Goal: Check status: Check status

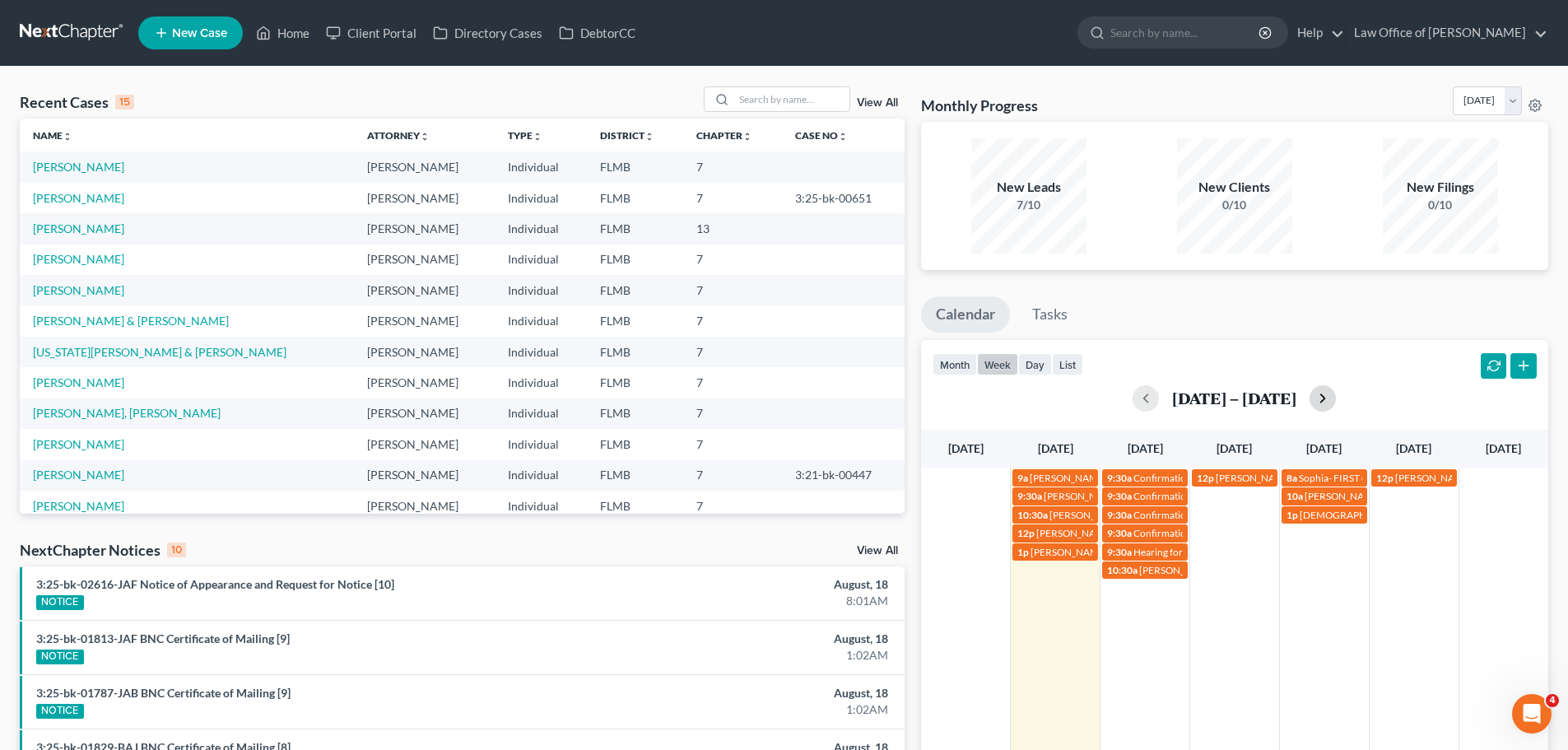
click at [1327, 397] on button "button" at bounding box center [1322, 398] width 27 height 27
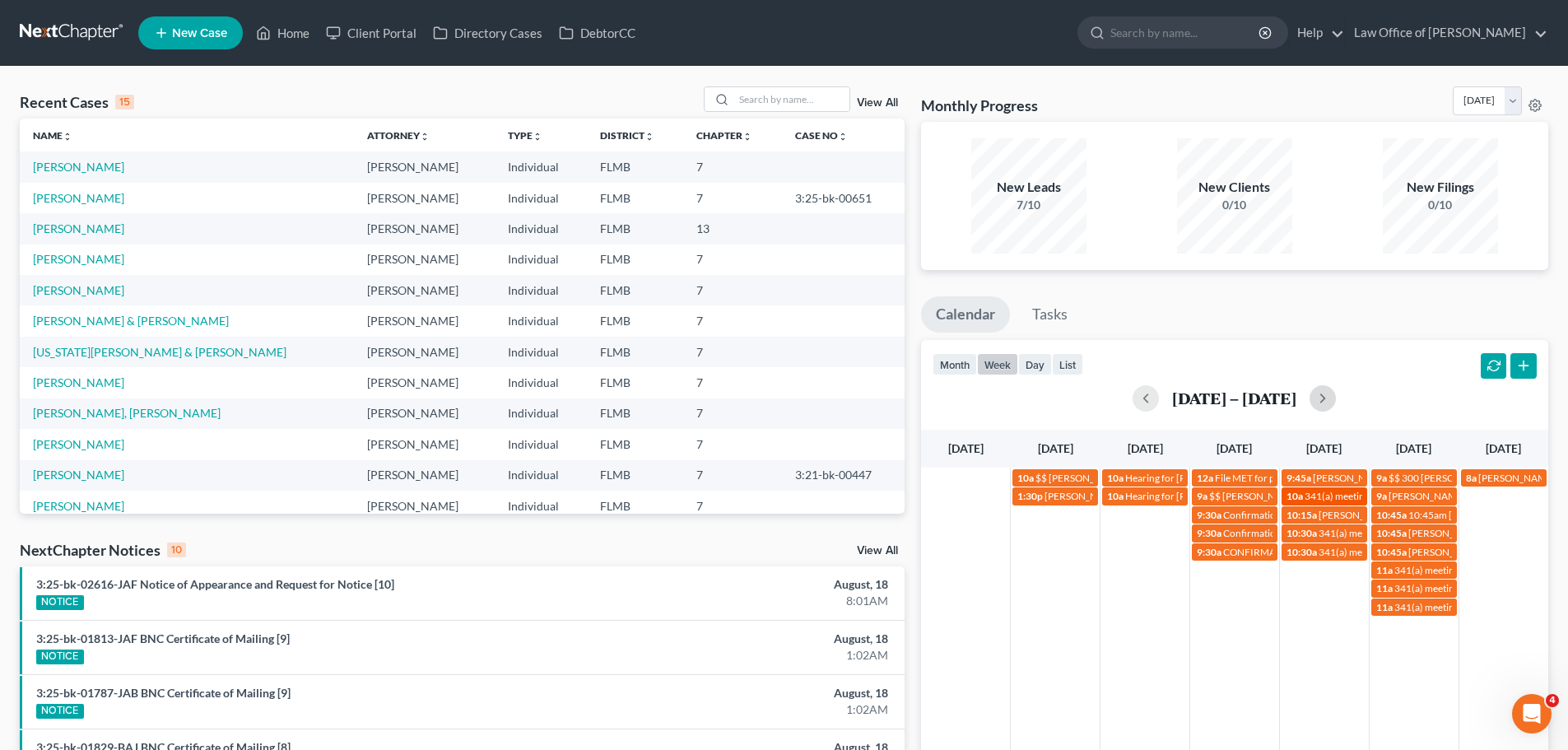
click at [1335, 491] on span "341(a) meeting for [PERSON_NAME]" at bounding box center [1384, 496] width 159 height 12
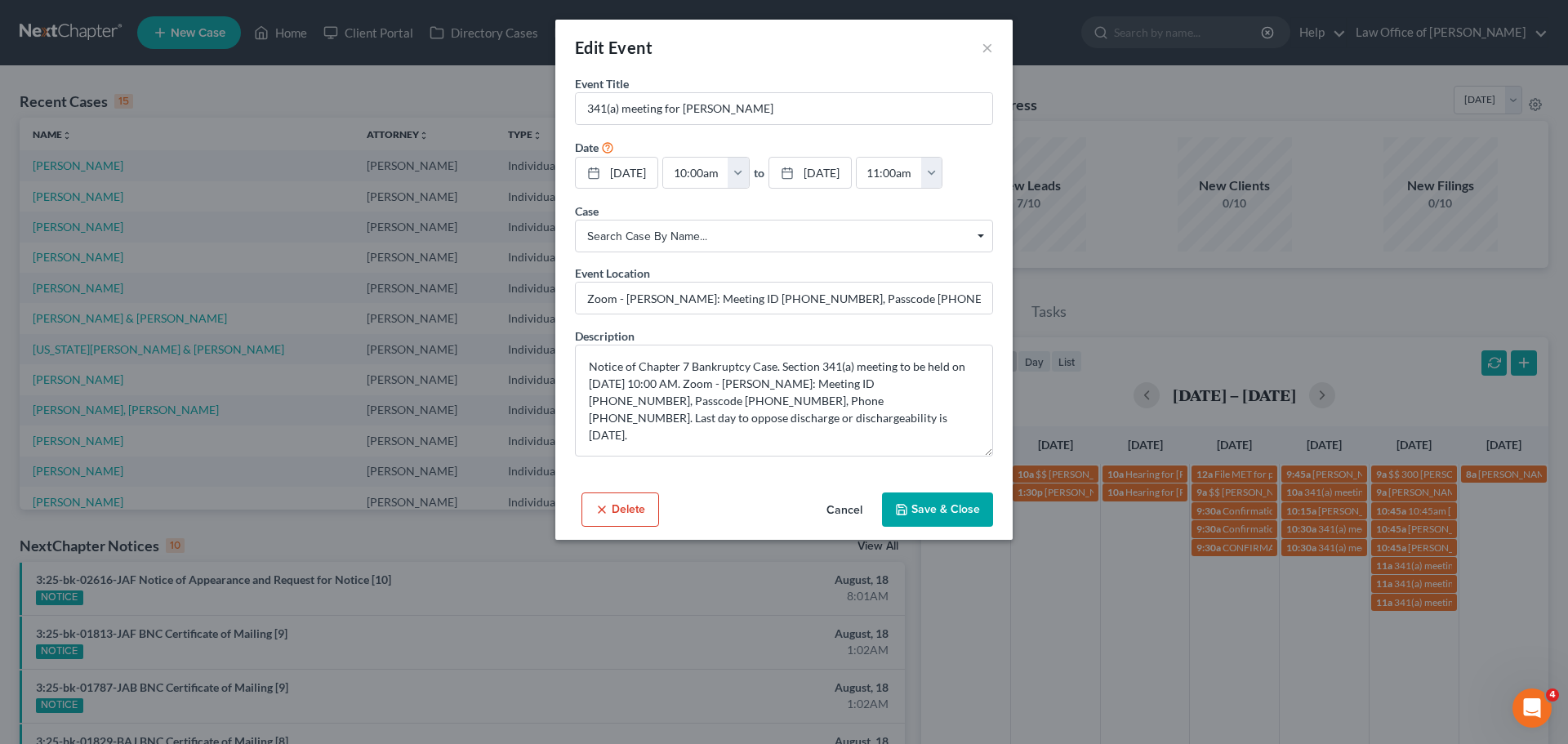
click at [992, 34] on div "Edit Event ×" at bounding box center [784, 47] width 457 height 55
click at [990, 52] on button "×" at bounding box center [987, 47] width 11 height 20
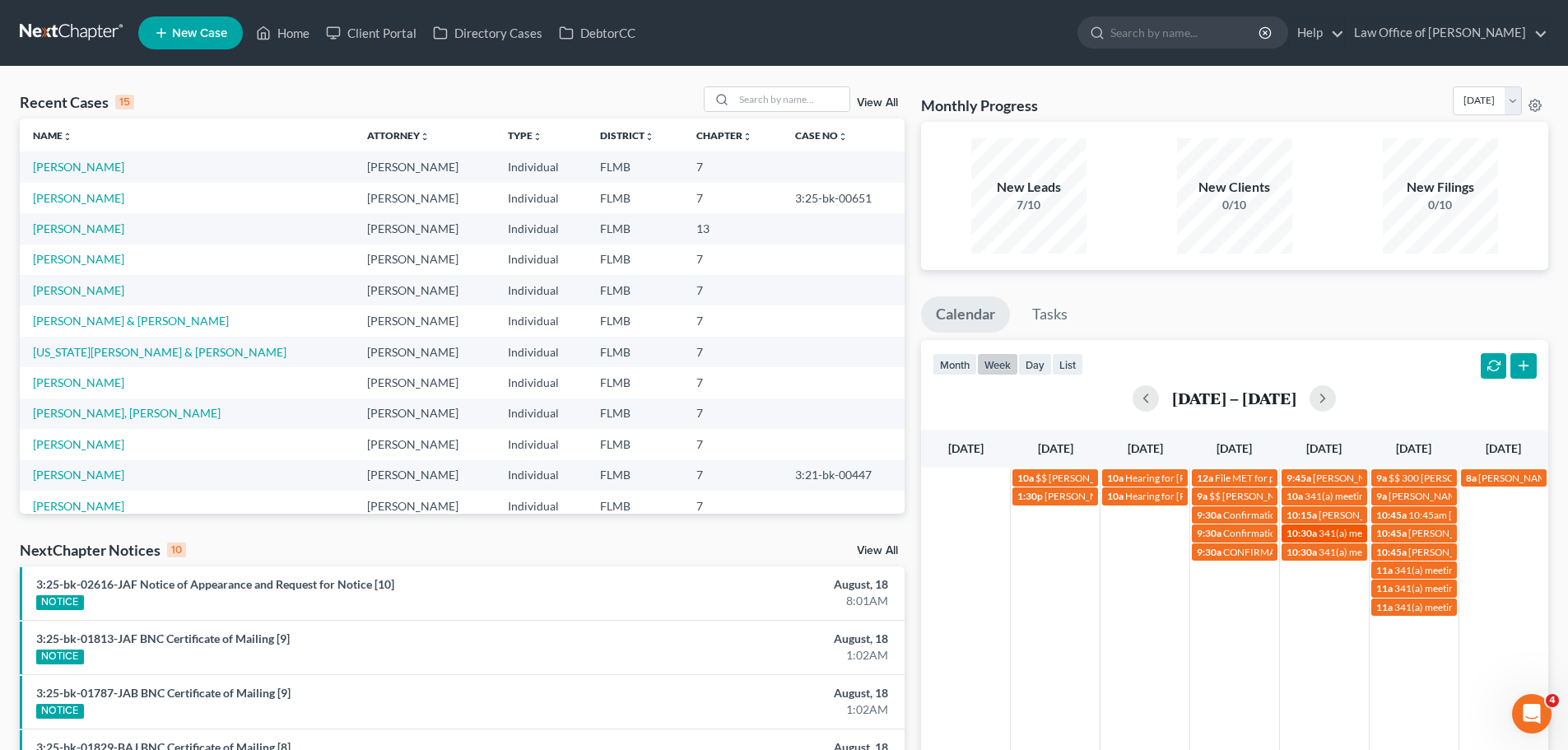
click at [1328, 533] on span "341(a) meeting for [PERSON_NAME]" at bounding box center [1398, 533] width 159 height 12
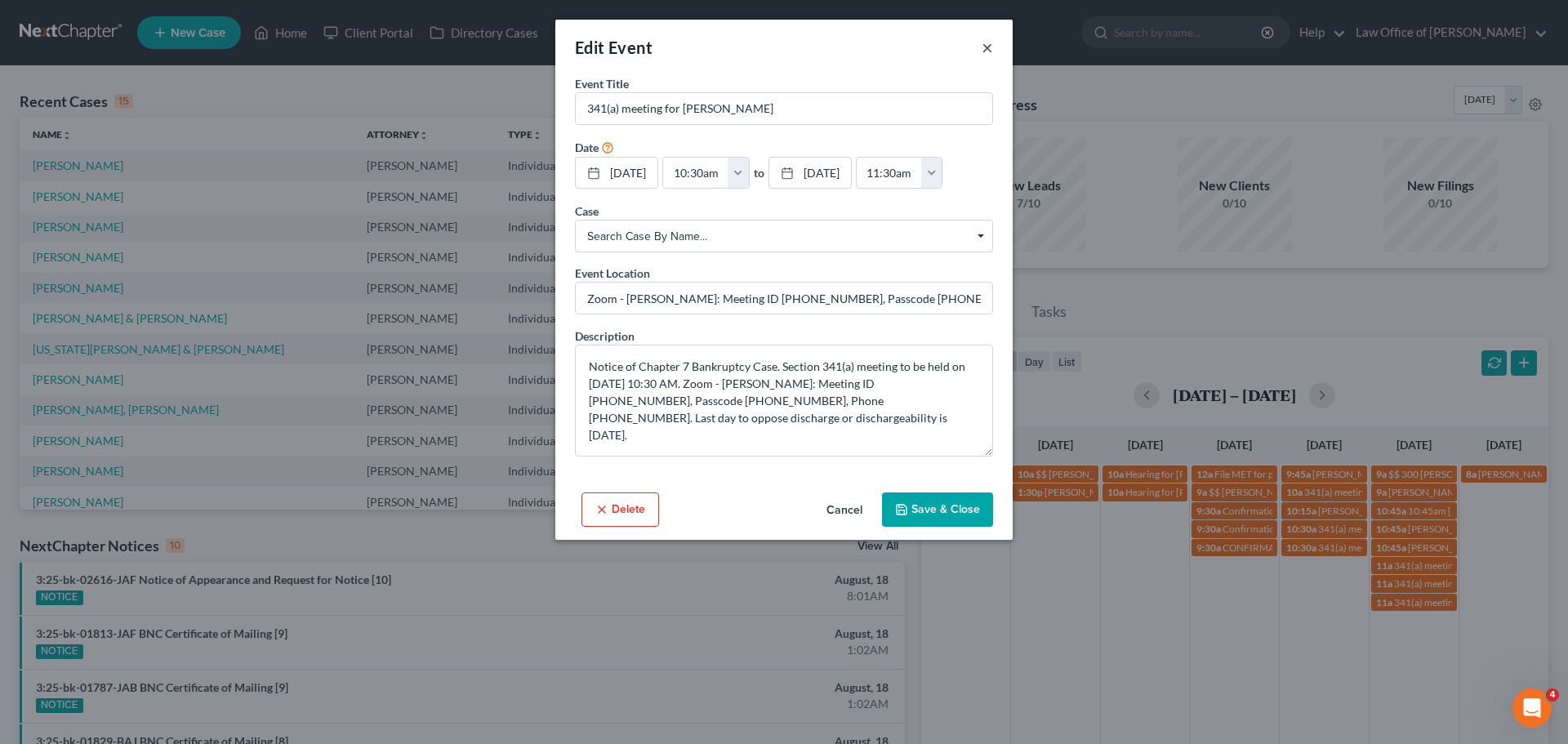
click at [985, 54] on button "×" at bounding box center [987, 47] width 11 height 20
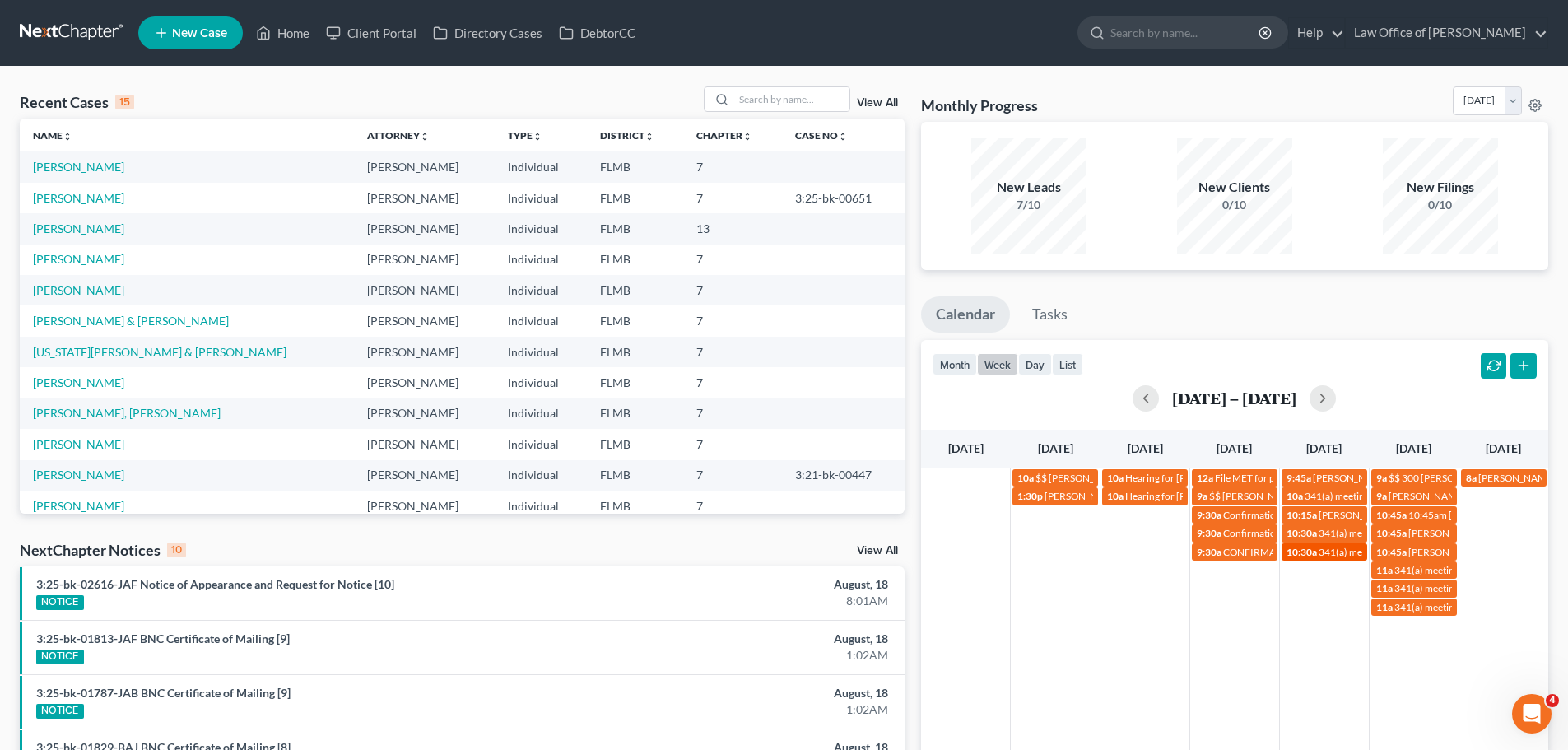
click at [1351, 552] on span "341(a) meeting for [PERSON_NAME]" at bounding box center [1398, 552] width 159 height 12
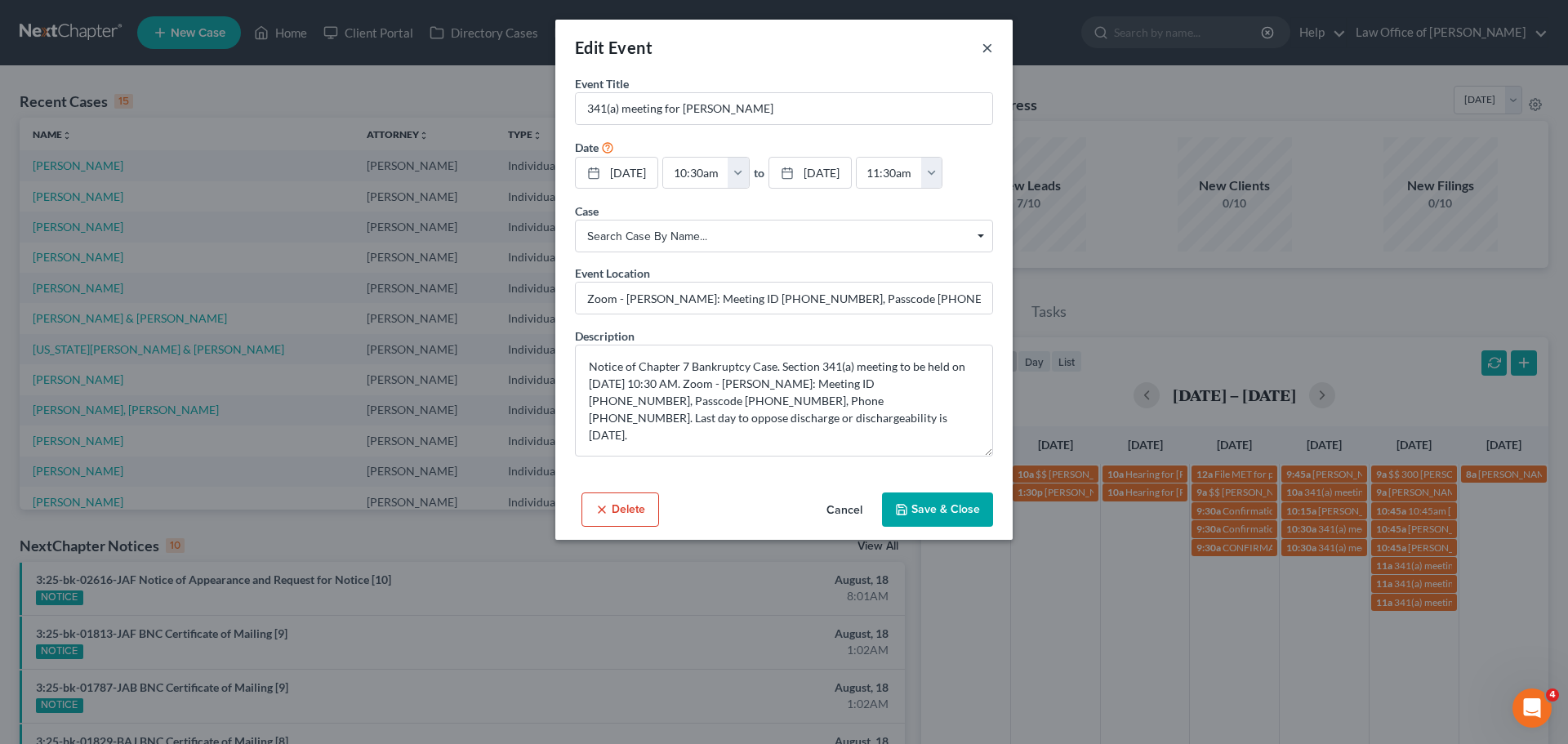
click at [984, 54] on button "×" at bounding box center [987, 47] width 11 height 20
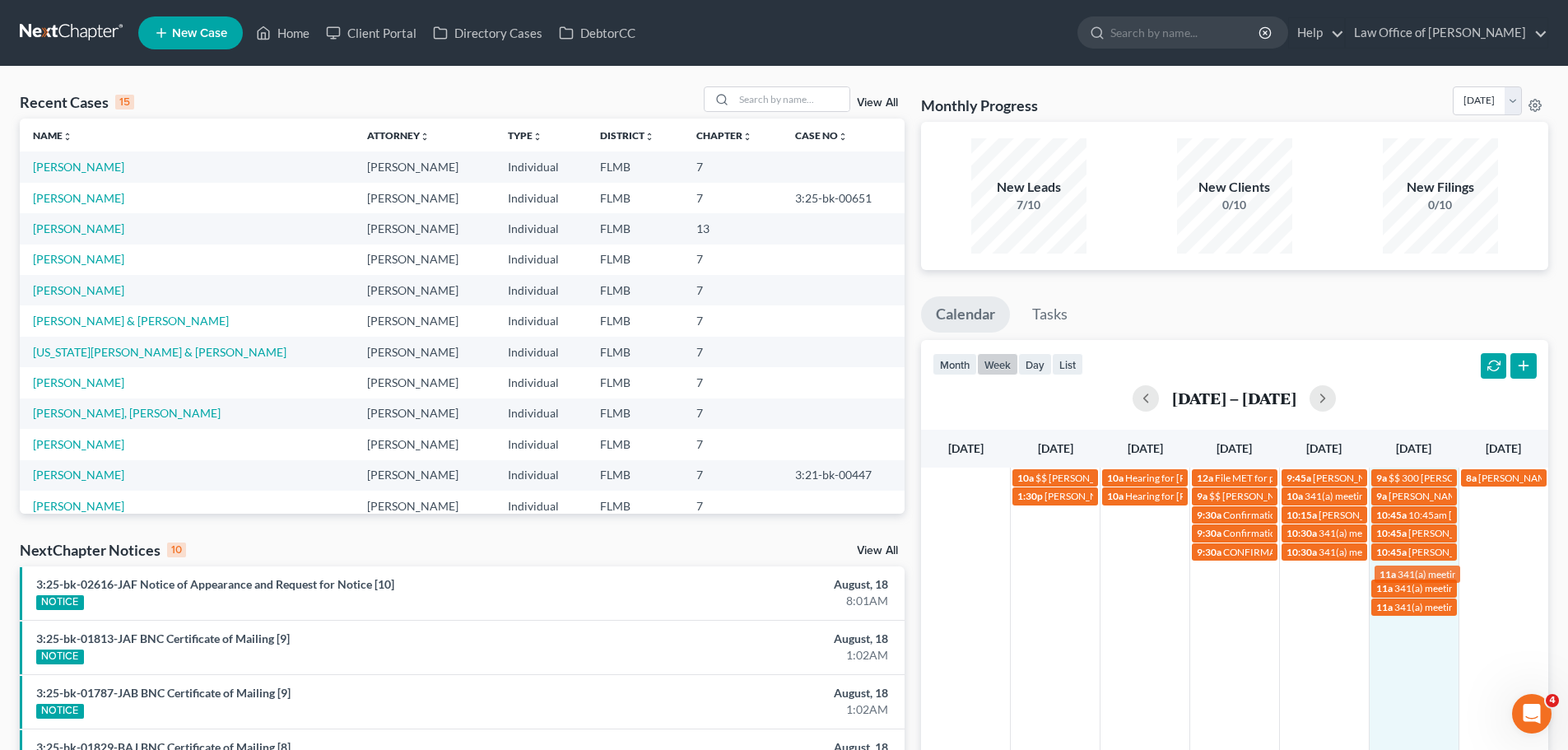
click at [1417, 568] on div "[DATE] [DATE] [DATE] [DATE] [DATE] [DATE] [DATE] 10a $$ [PERSON_NAME] $400 10a …" at bounding box center [1234, 652] width 627 height 444
click at [1420, 562] on link "11a 341(a) meeting for [PERSON_NAME]" at bounding box center [1414, 570] width 86 height 17
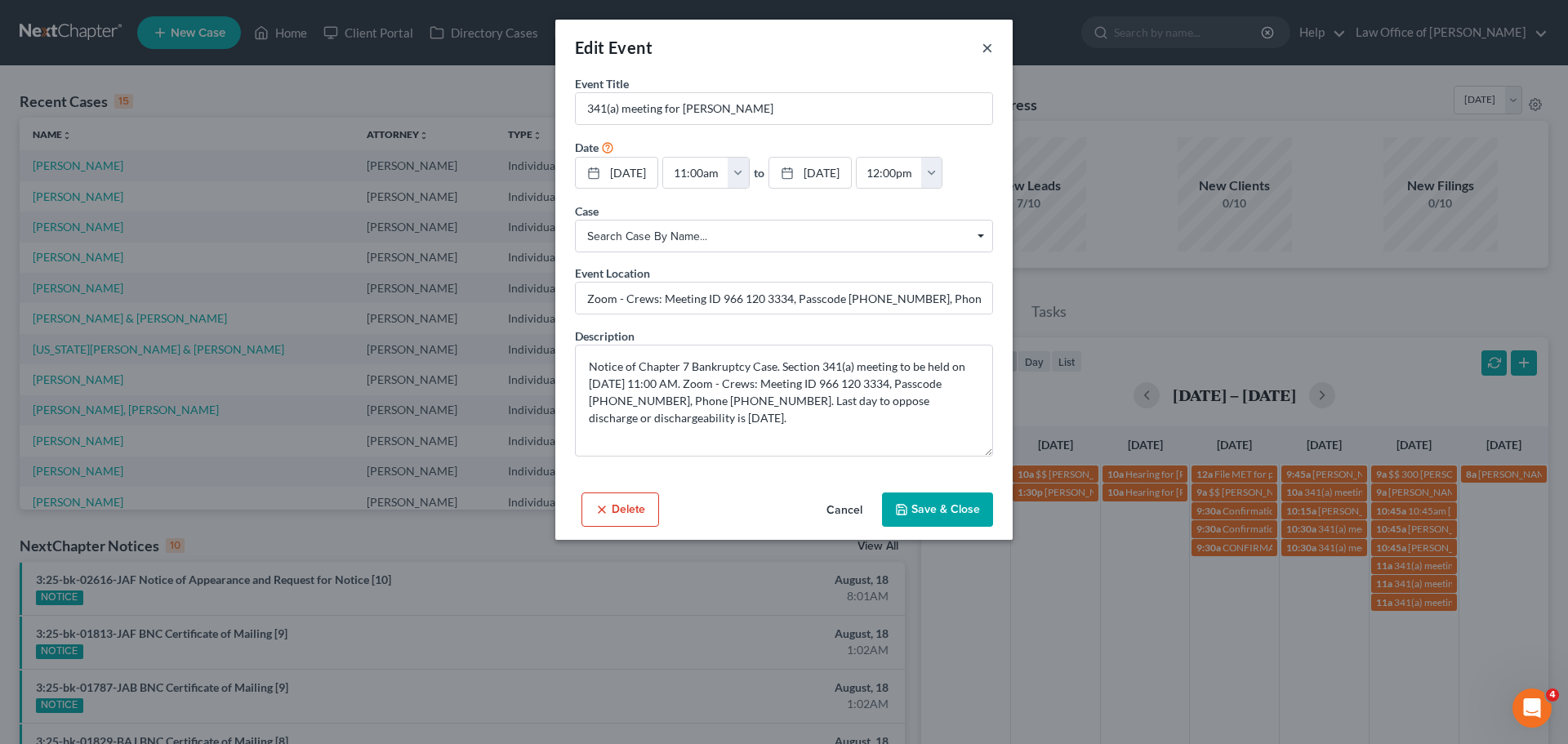
click at [982, 48] on button "×" at bounding box center [987, 47] width 11 height 20
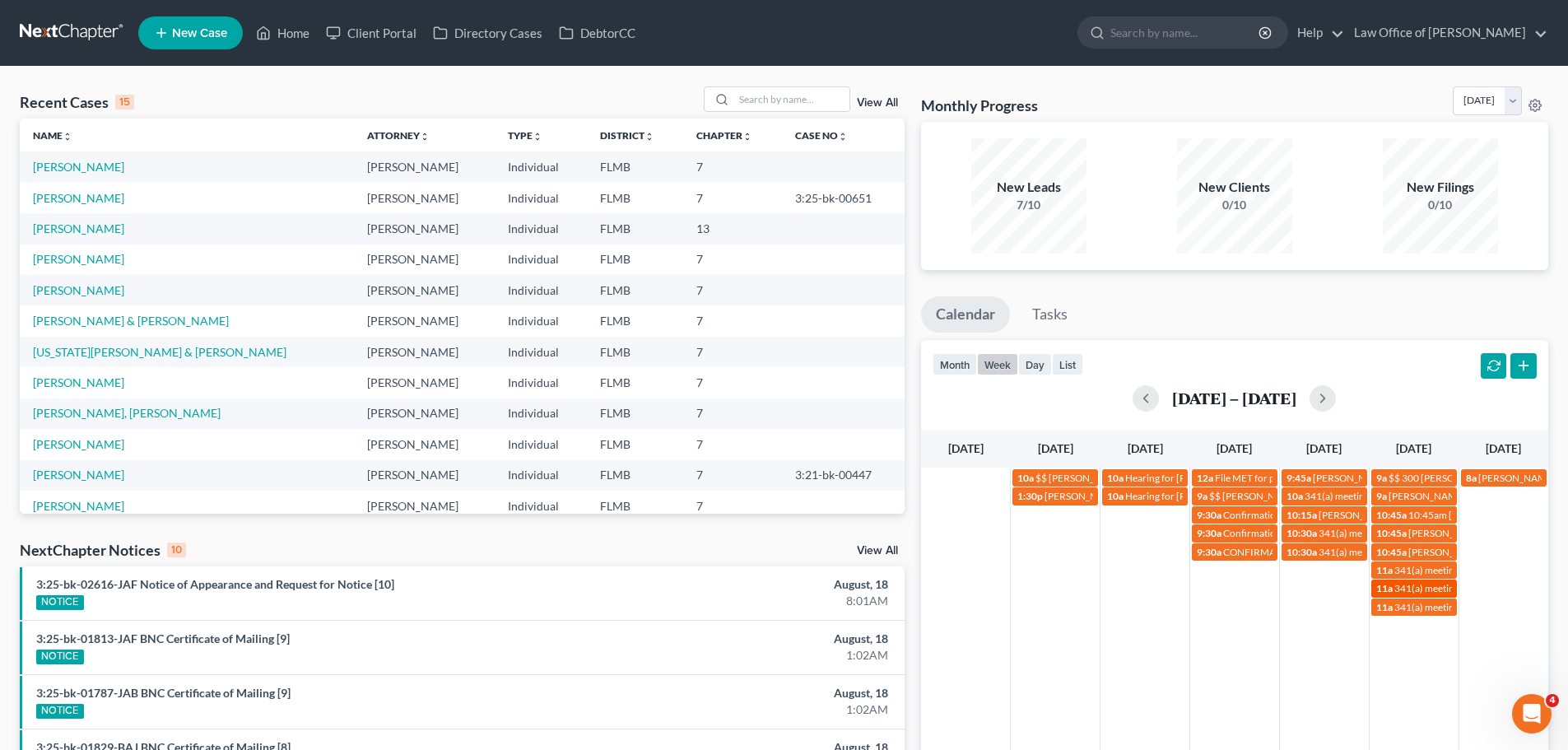
click at [1428, 592] on span "341(a) meeting for [PERSON_NAME]" at bounding box center [1474, 588] width 159 height 12
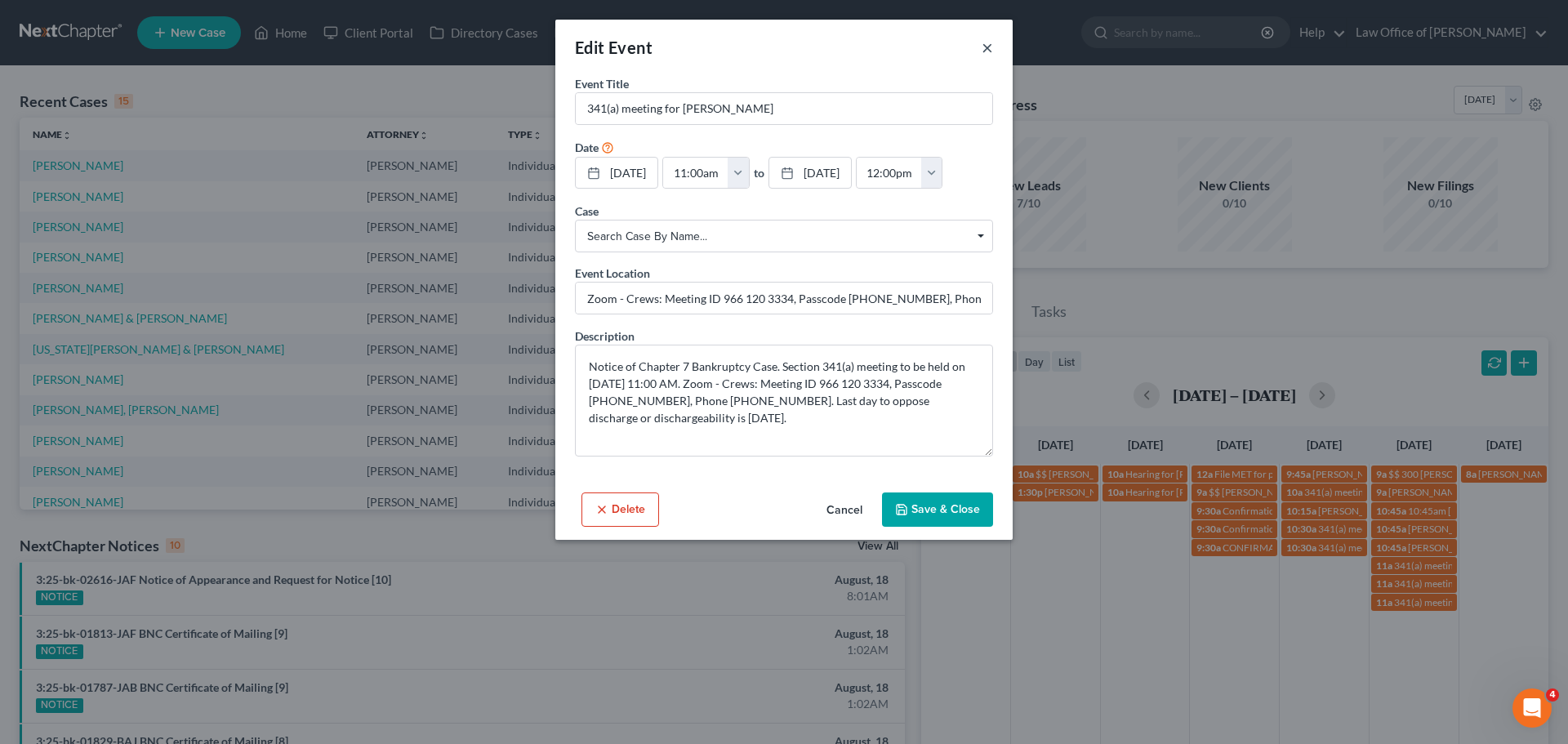
click at [988, 45] on button "×" at bounding box center [987, 47] width 11 height 20
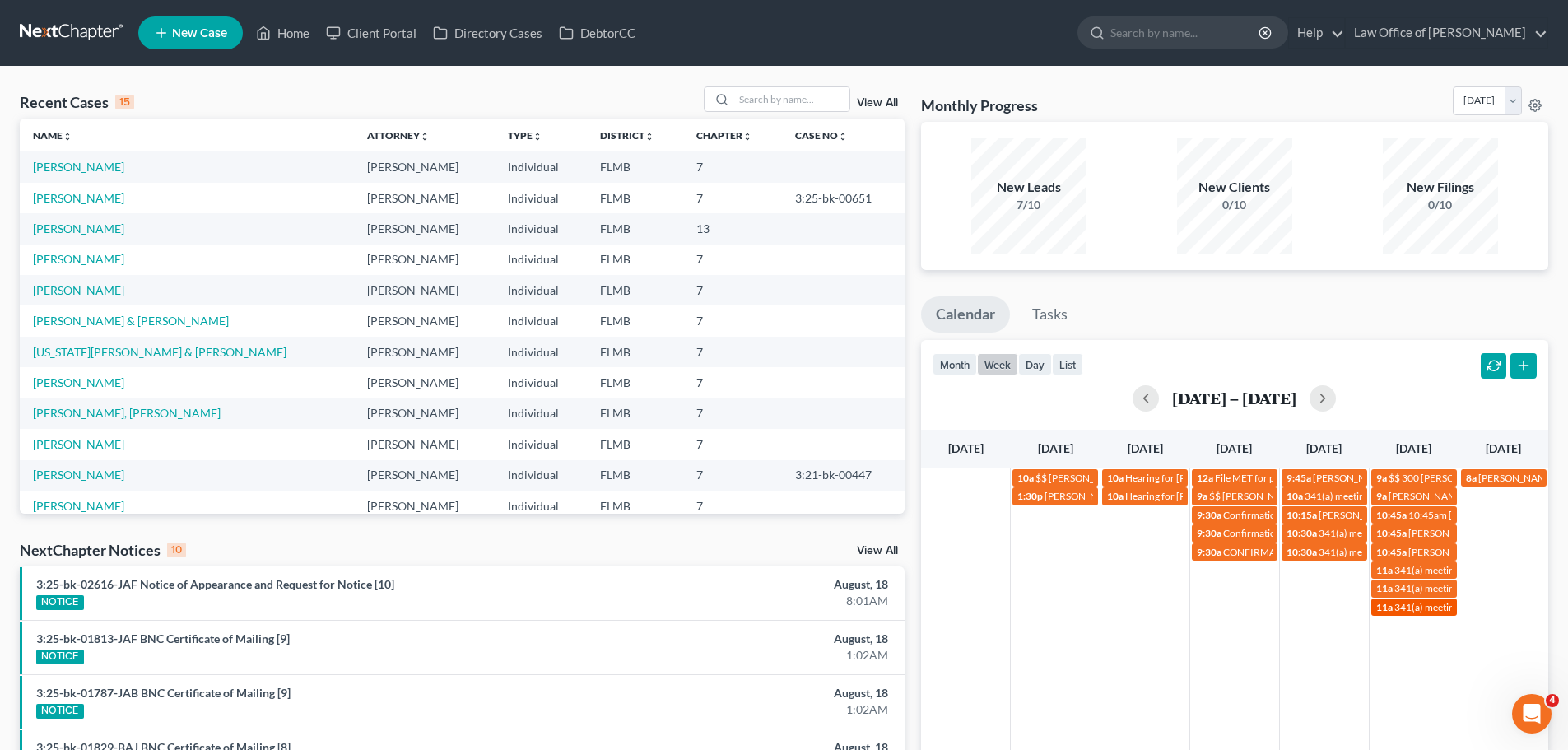
click at [1405, 610] on span "341(a) meeting for [PERSON_NAME]" at bounding box center [1474, 607] width 159 height 12
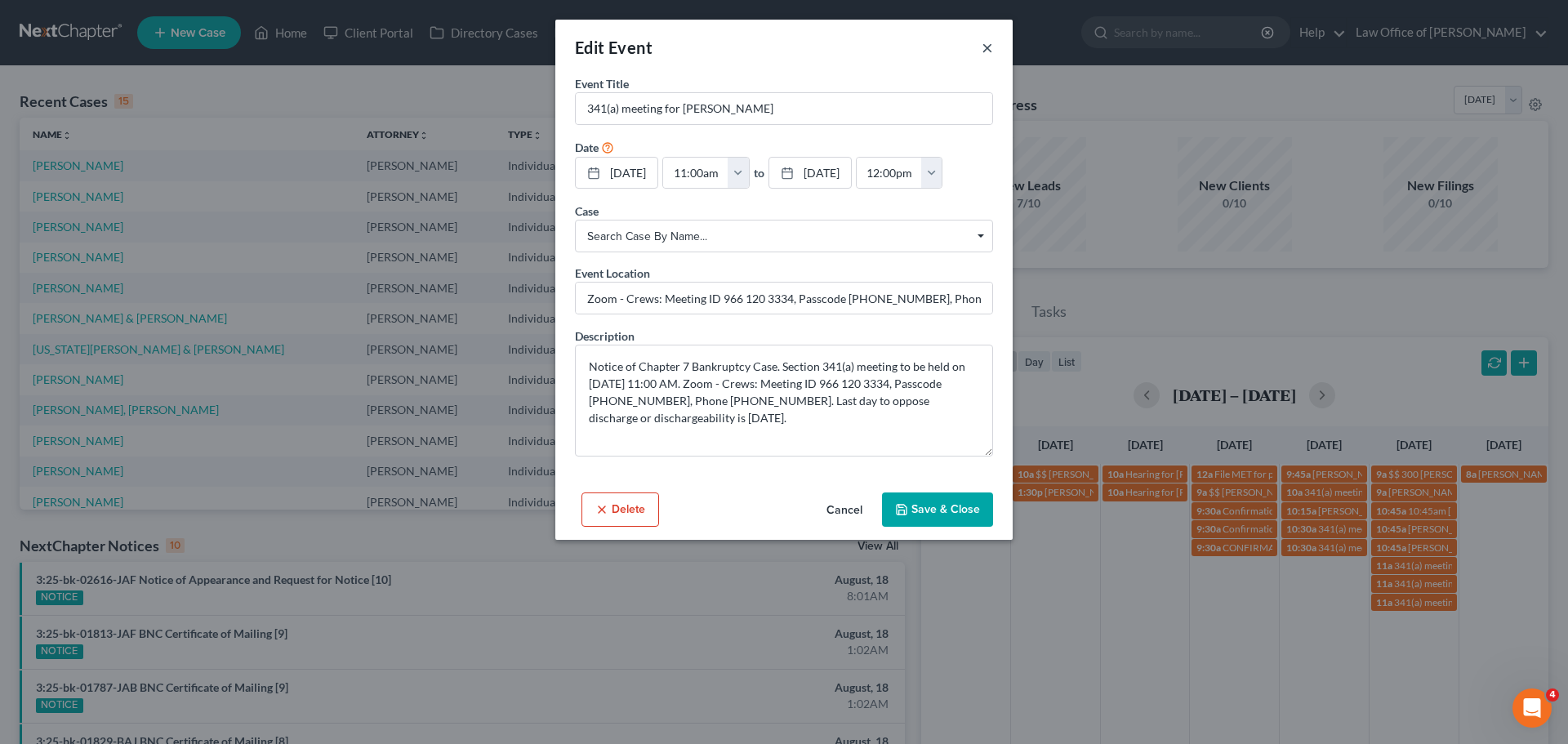
click at [982, 48] on button "×" at bounding box center [987, 47] width 11 height 20
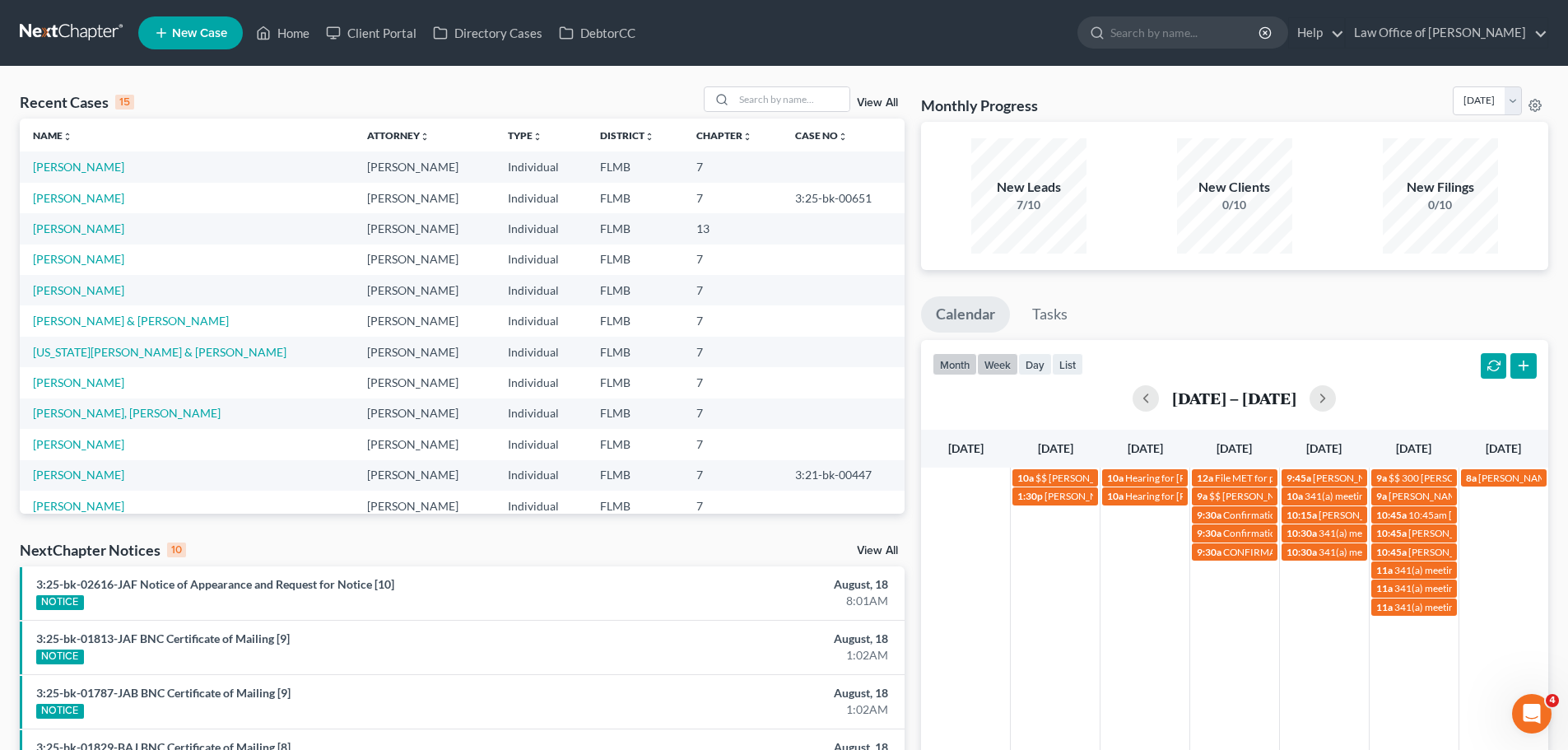
click at [957, 367] on button "month" at bounding box center [954, 365] width 45 height 22
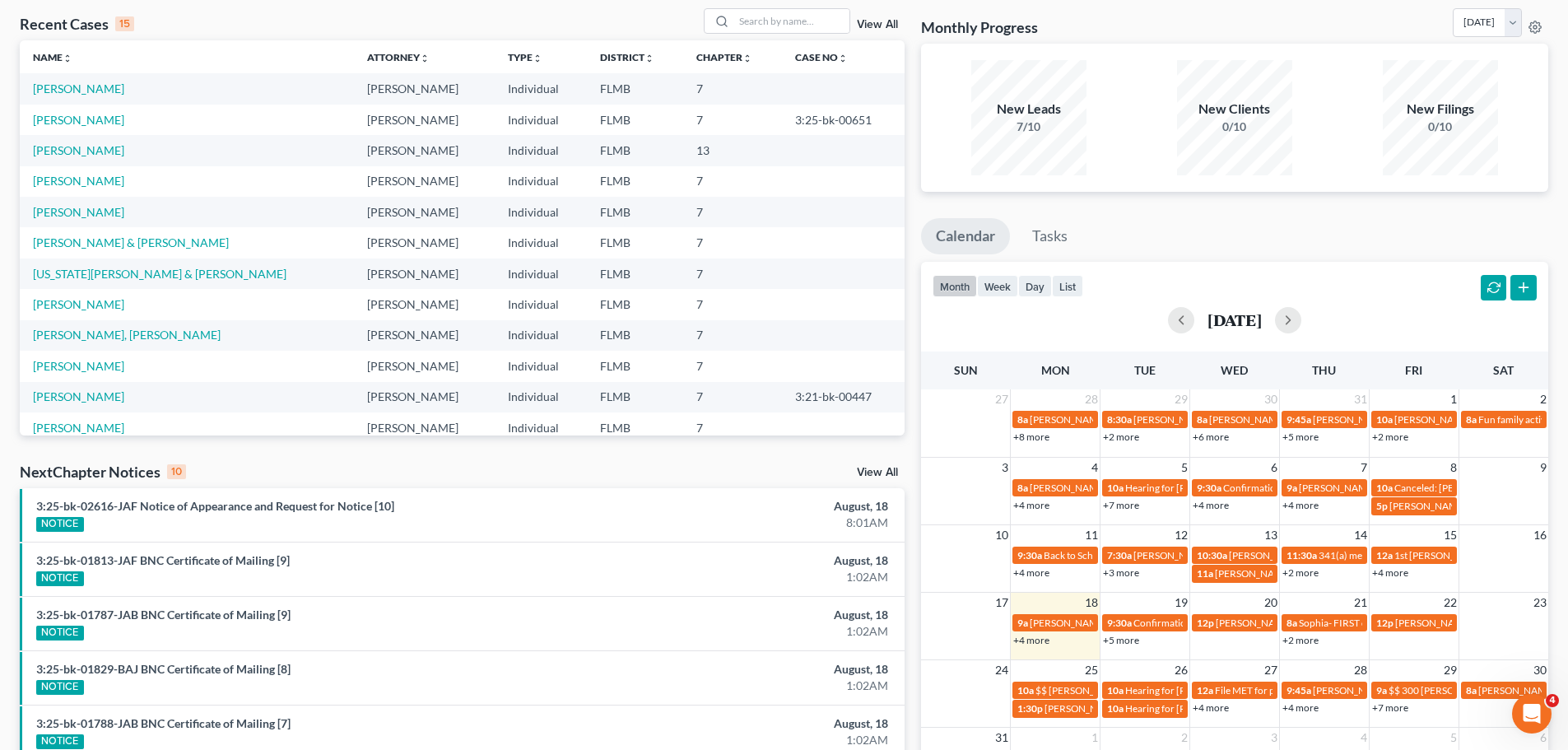
scroll to position [164, 0]
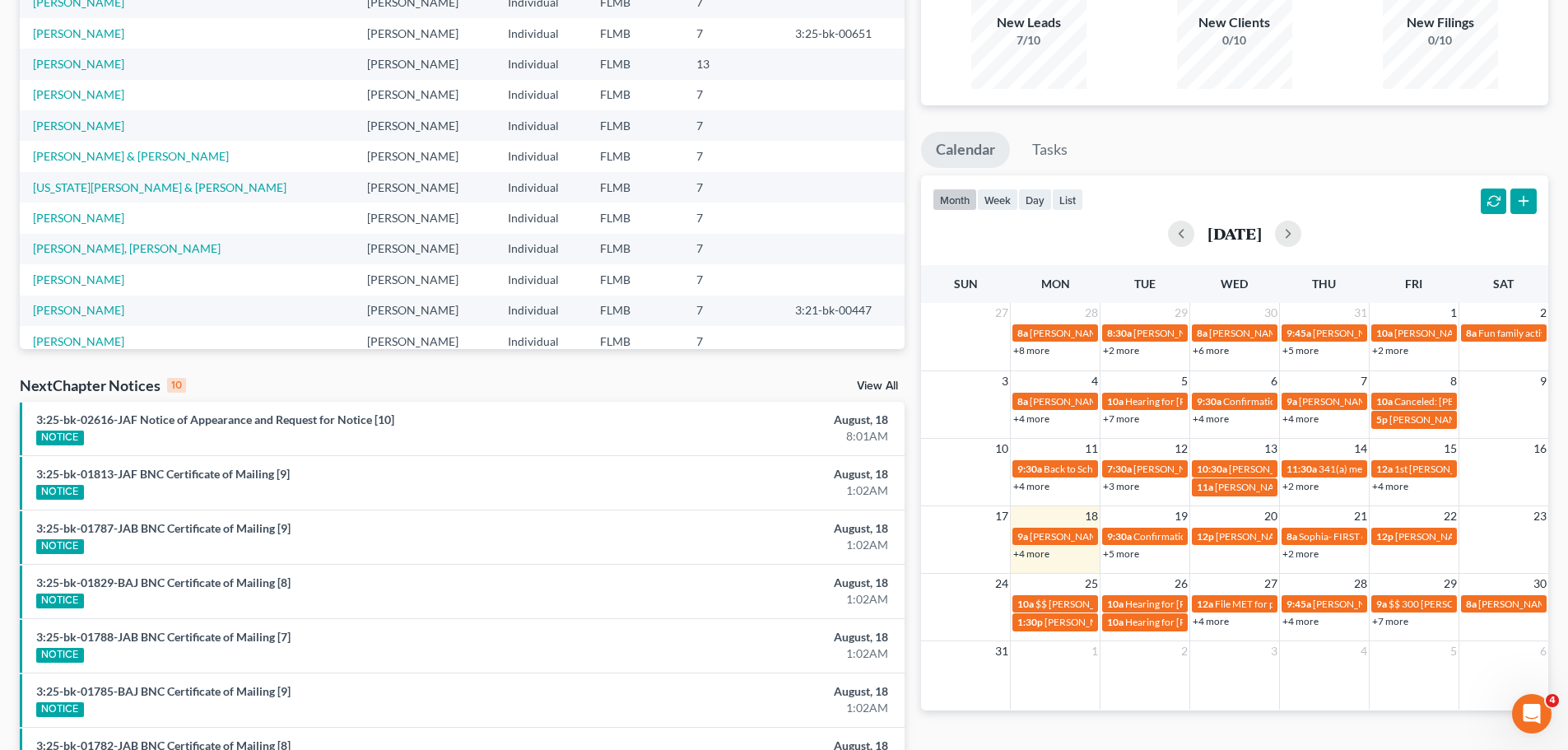
click at [1054, 517] on td "18" at bounding box center [1055, 515] width 90 height 21
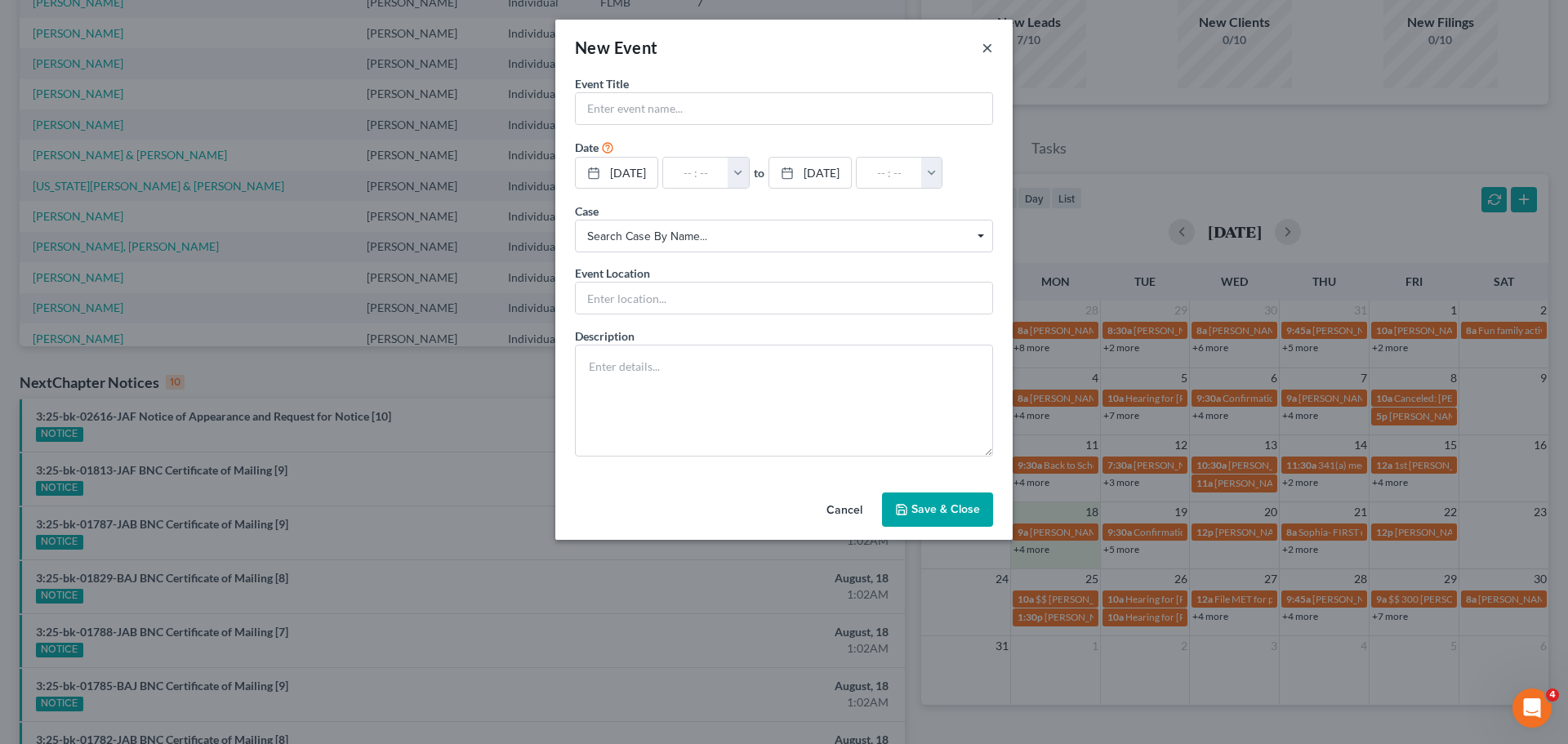
click at [985, 54] on button "×" at bounding box center [987, 47] width 11 height 20
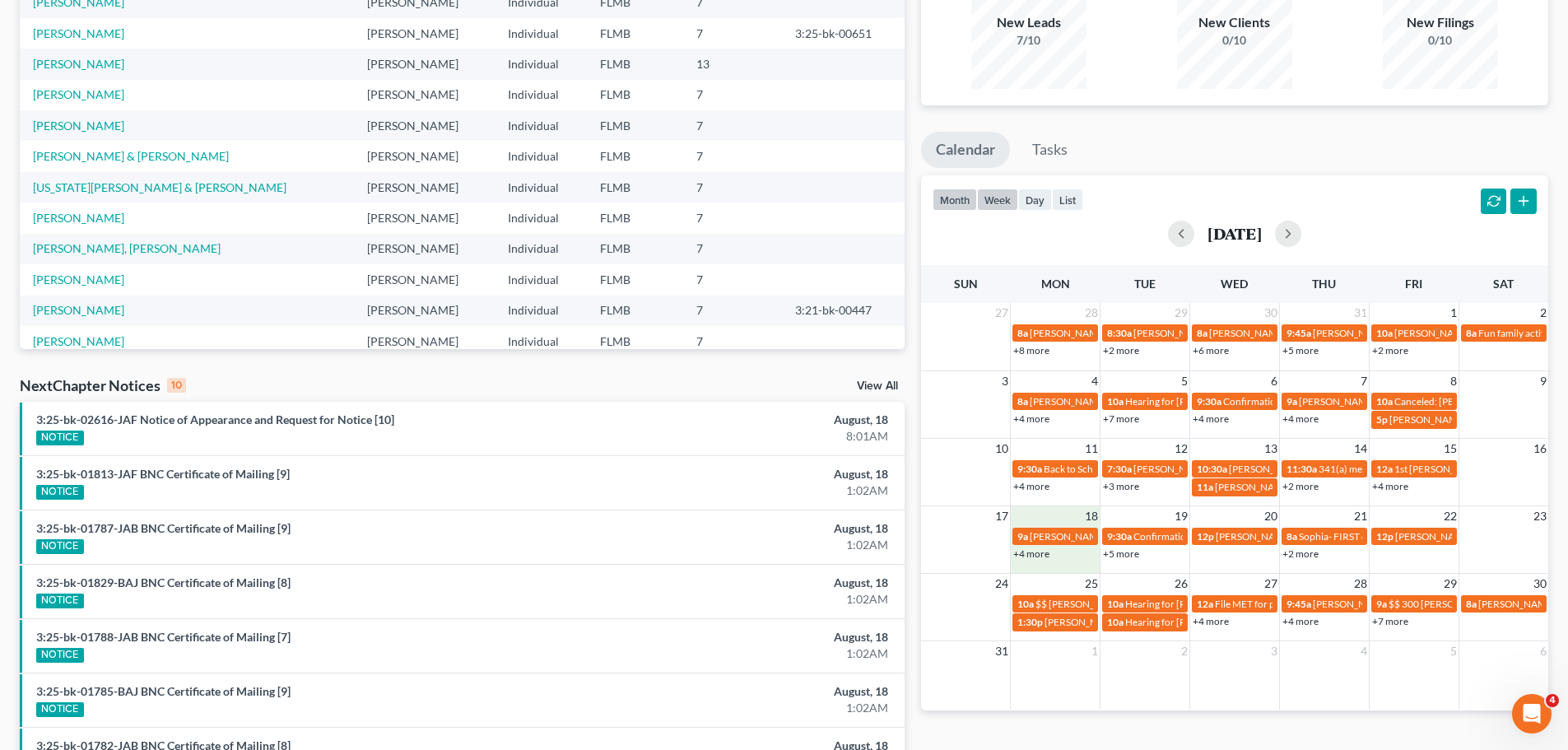
click at [1004, 201] on button "week" at bounding box center [997, 199] width 41 height 22
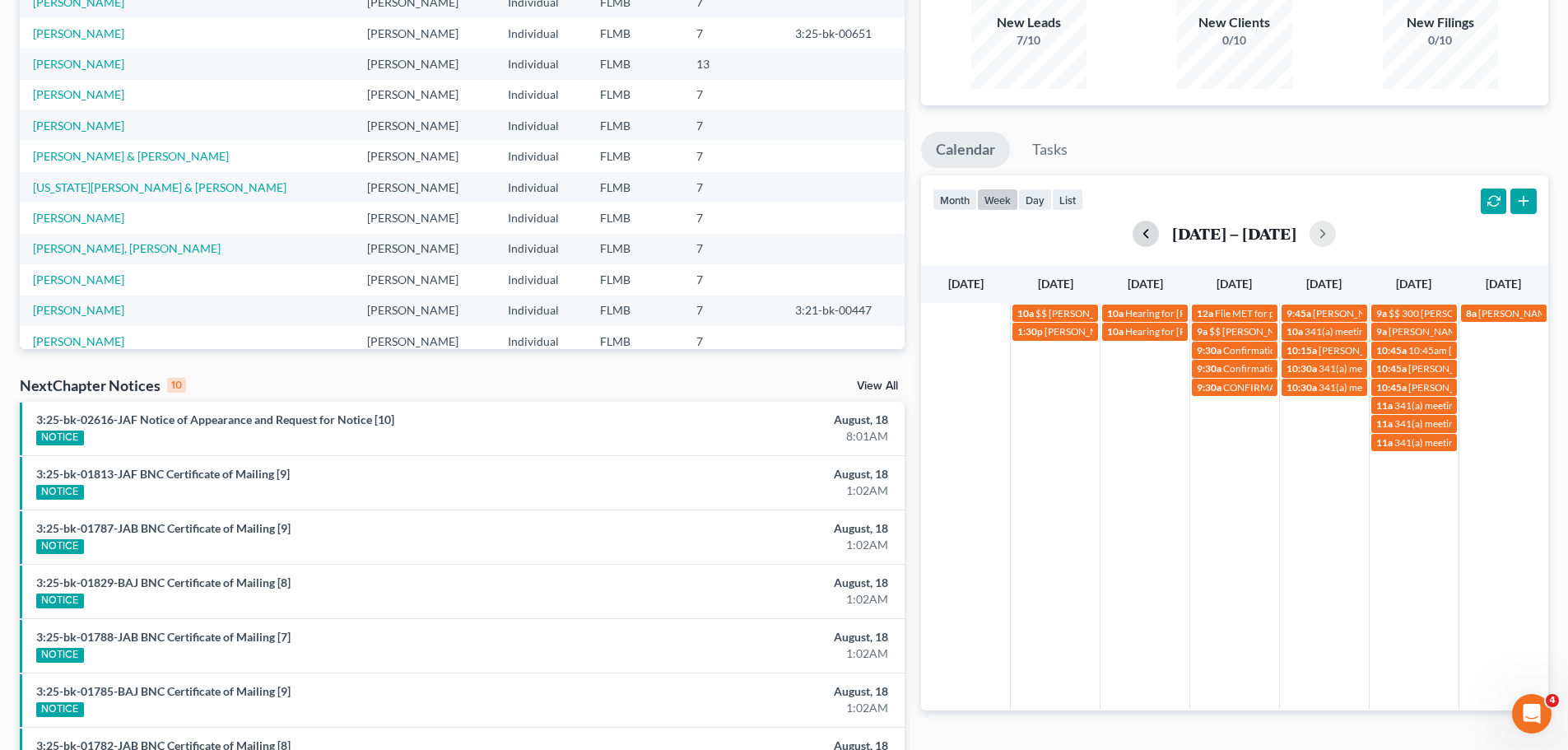
click at [1145, 232] on button "button" at bounding box center [1145, 234] width 27 height 27
